Goal: Information Seeking & Learning: Learn about a topic

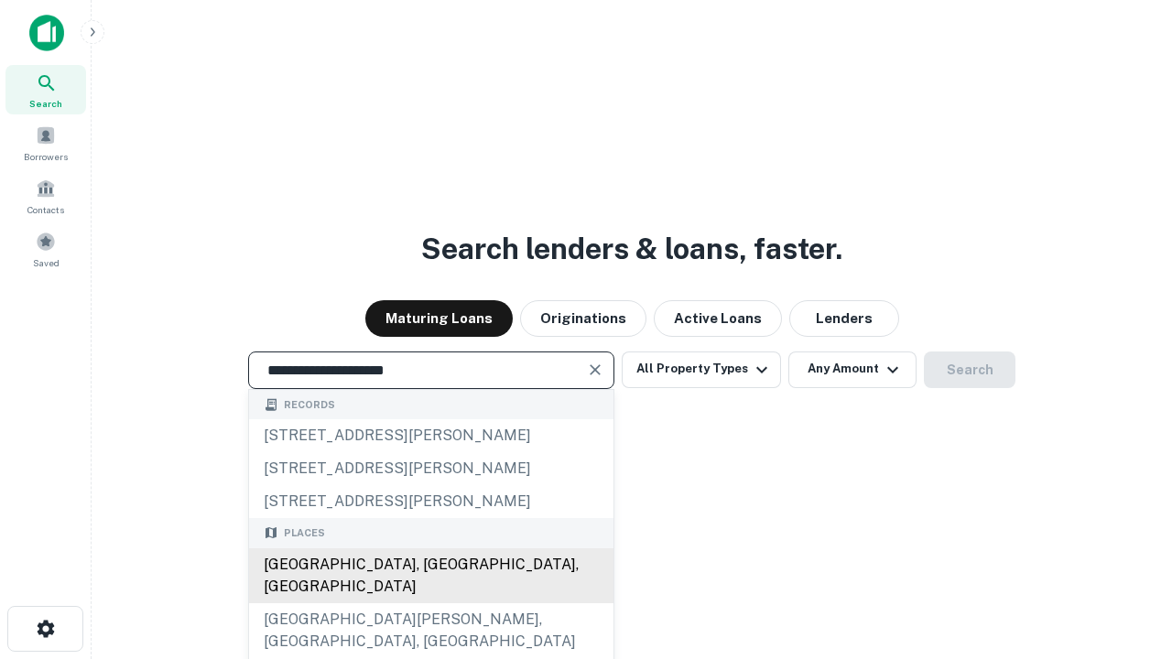
click at [430, 604] on div "[GEOGRAPHIC_DATA], [GEOGRAPHIC_DATA], [GEOGRAPHIC_DATA]" at bounding box center [431, 576] width 365 height 55
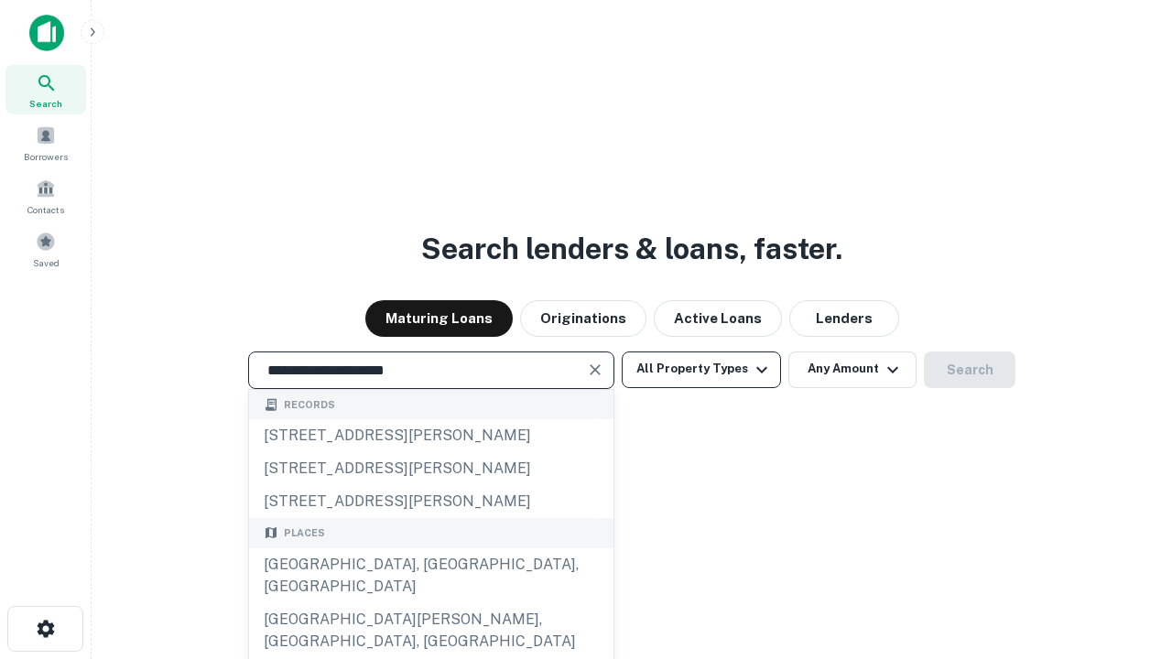
click at [702, 369] on button "All Property Types" at bounding box center [701, 370] width 159 height 37
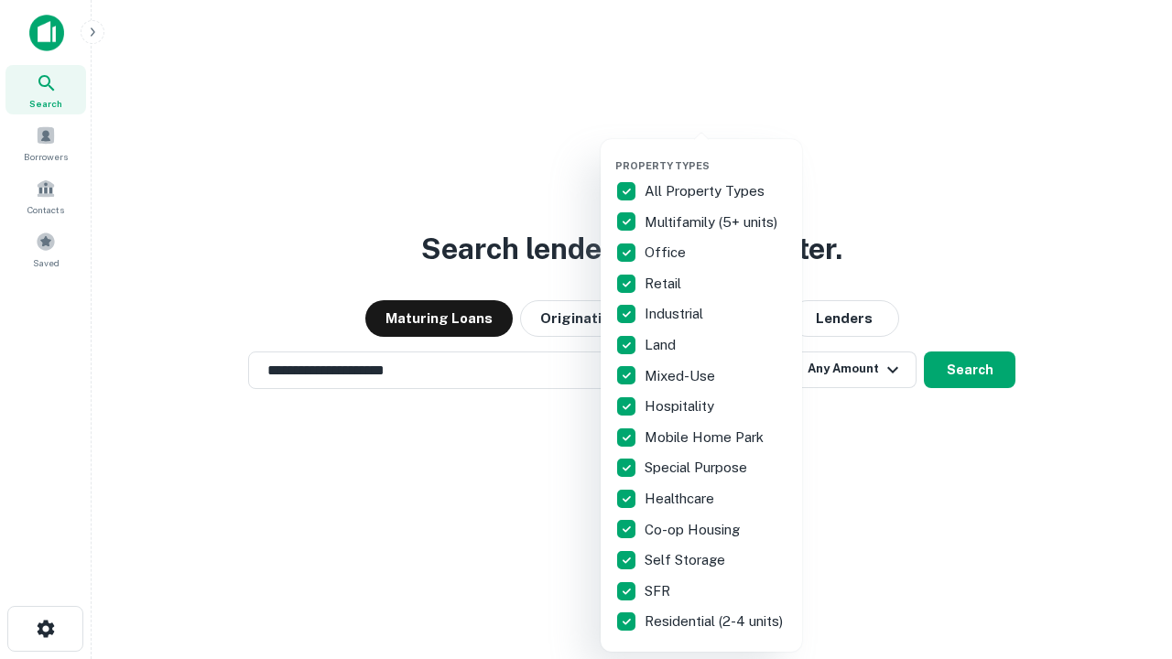
type input "**********"
click at [716, 154] on button "button" at bounding box center [715, 154] width 201 height 1
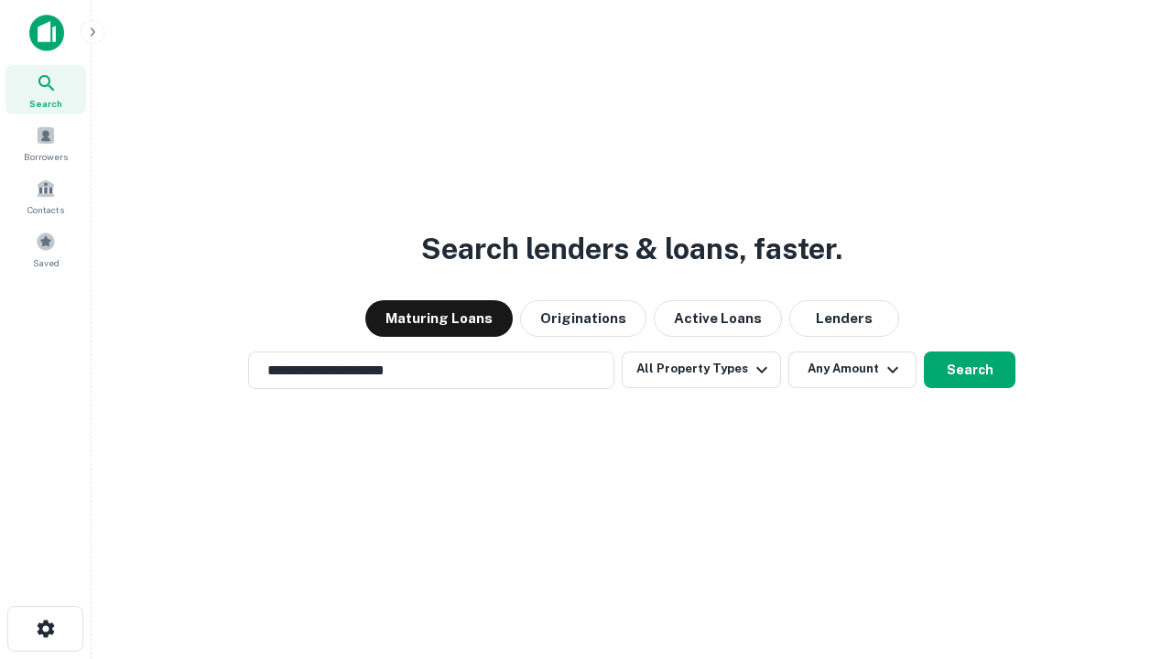
scroll to position [11, 221]
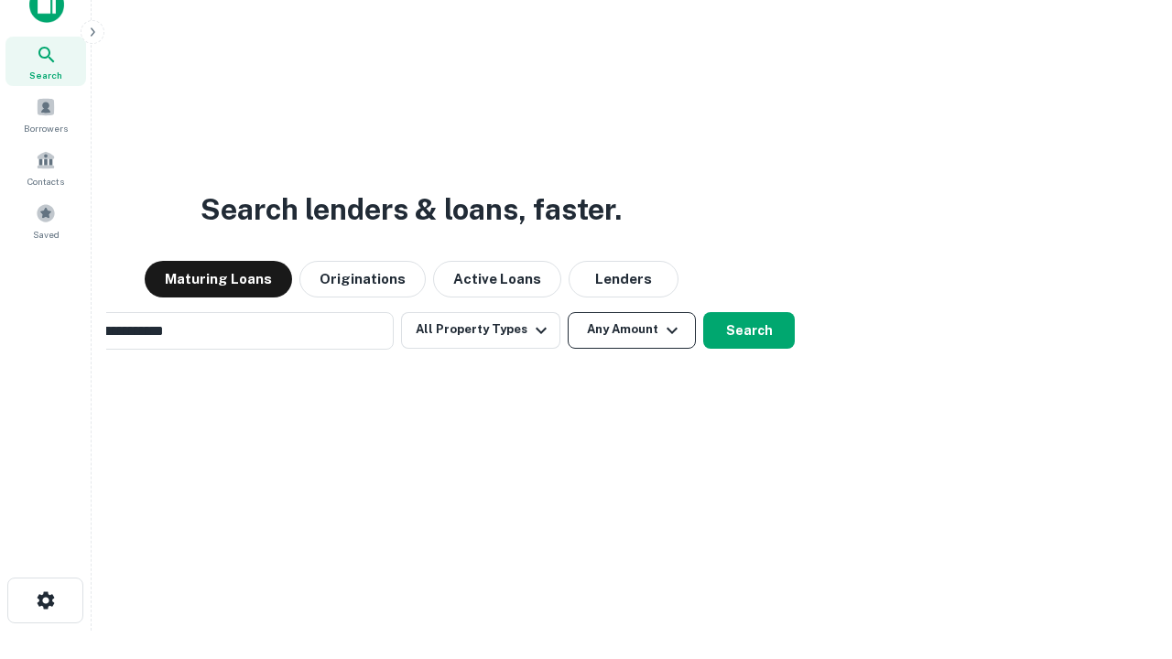
click at [568, 312] on button "Any Amount" at bounding box center [632, 330] width 128 height 37
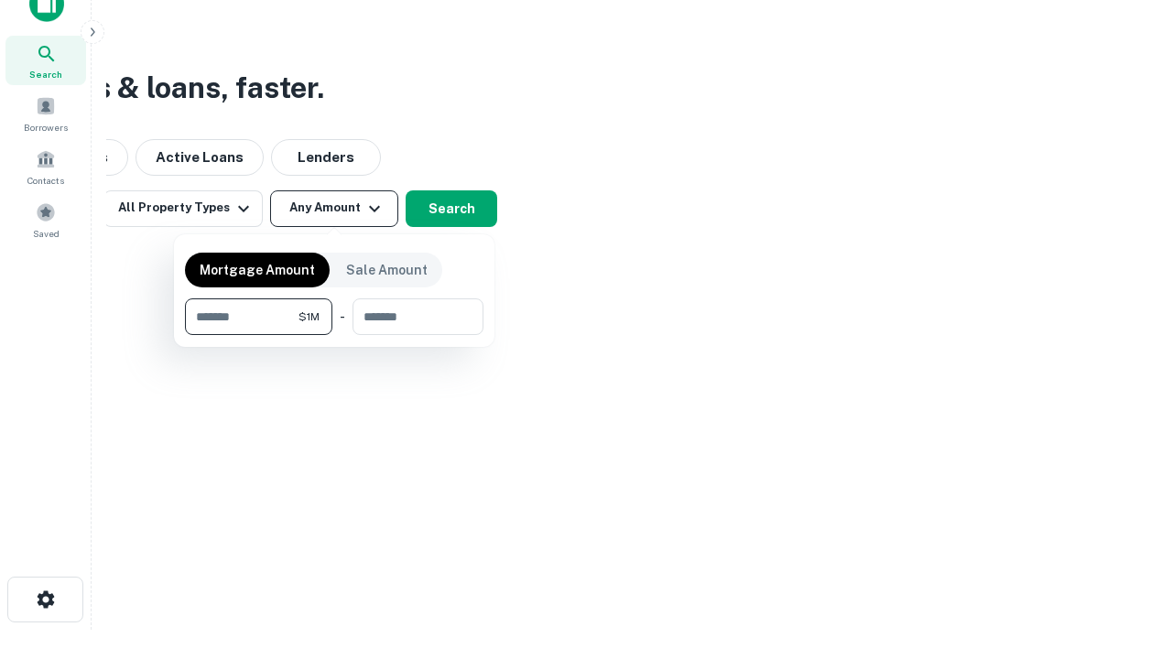
type input "*******"
click at [334, 335] on button "button" at bounding box center [334, 335] width 299 height 1
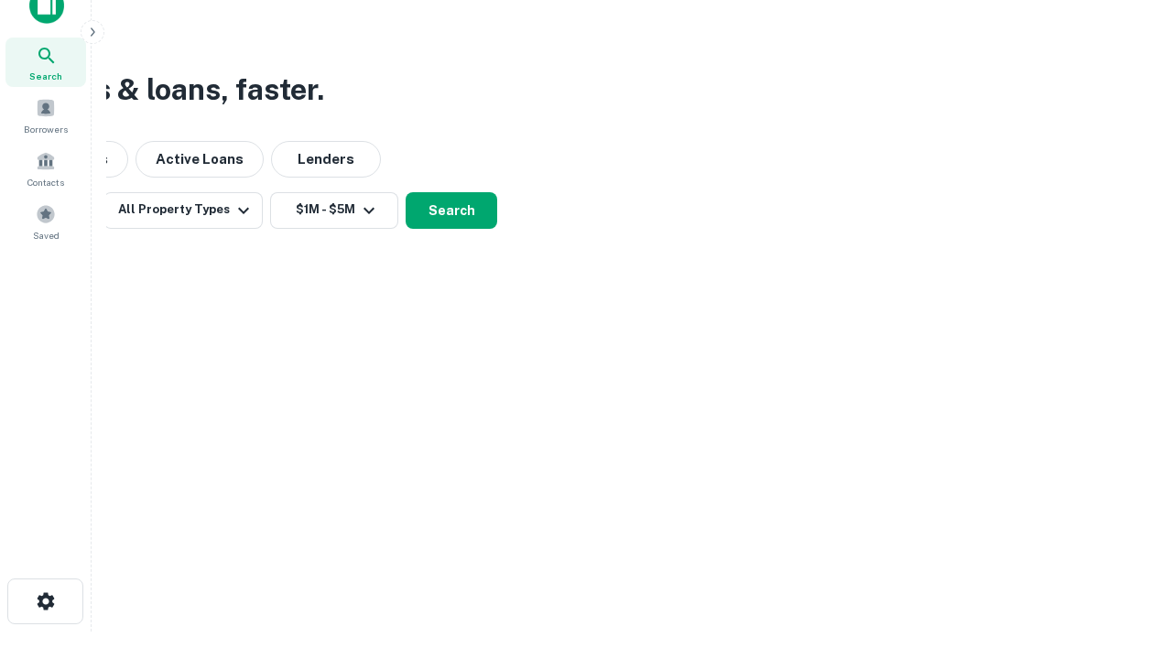
scroll to position [11, 338]
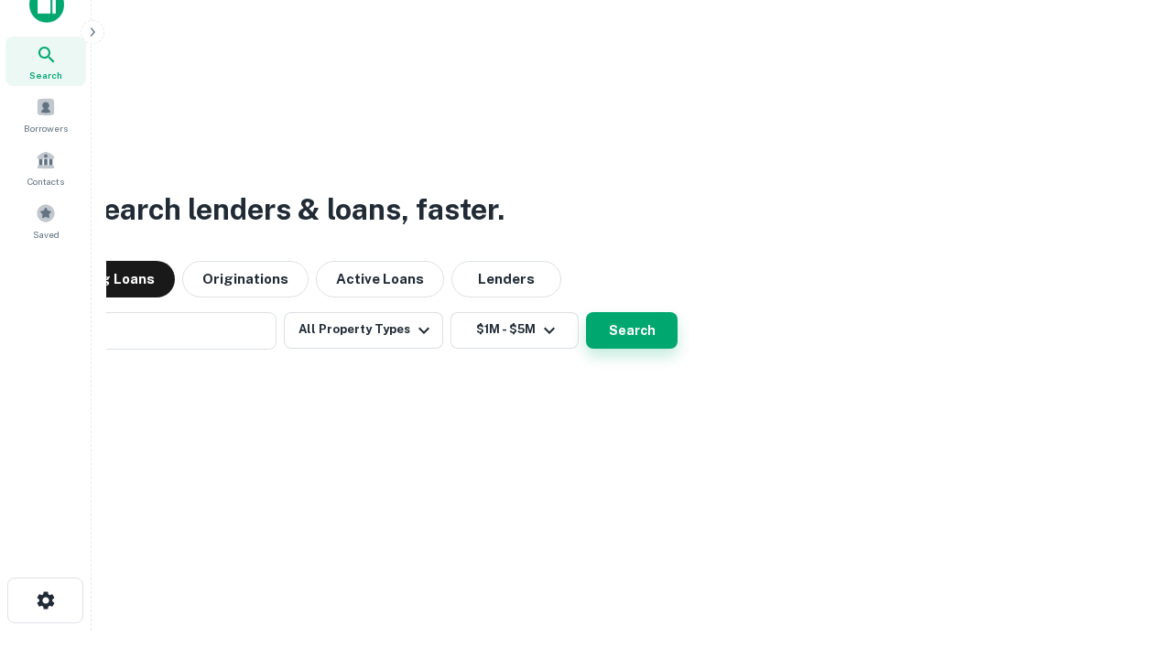
click at [586, 312] on button "Search" at bounding box center [632, 330] width 92 height 37
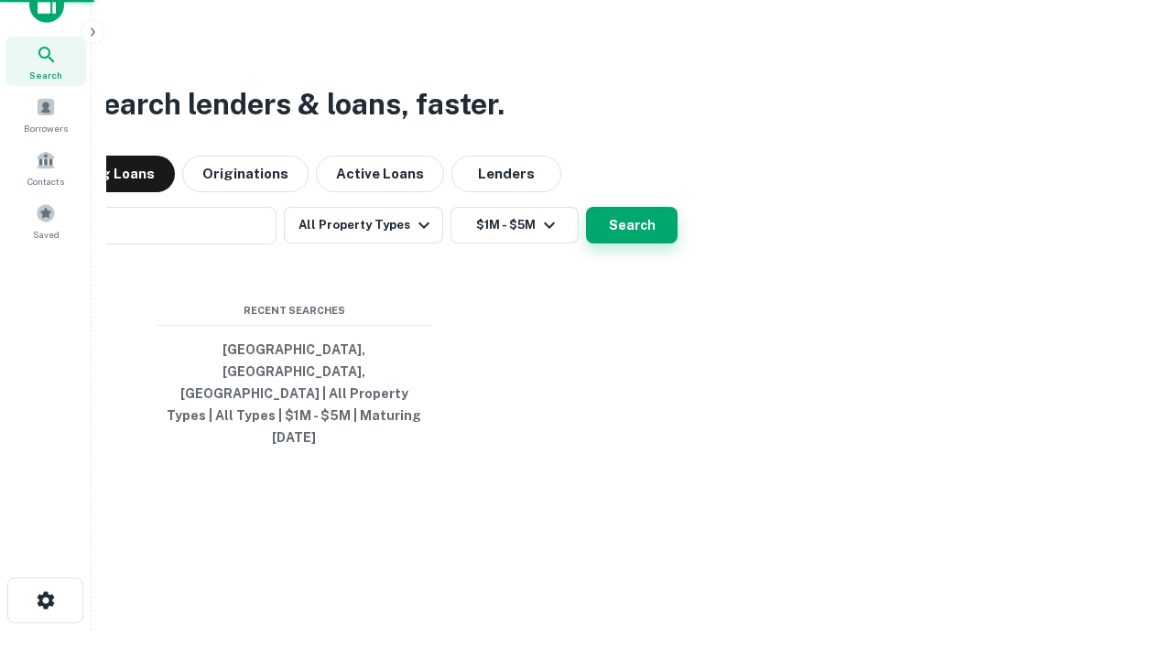
scroll to position [49, 518]
